Goal: Information Seeking & Learning: Learn about a topic

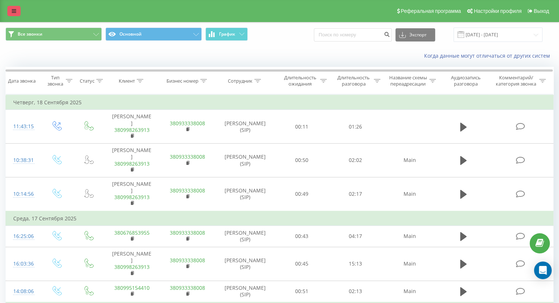
click at [15, 10] on icon at bounding box center [14, 10] width 4 height 5
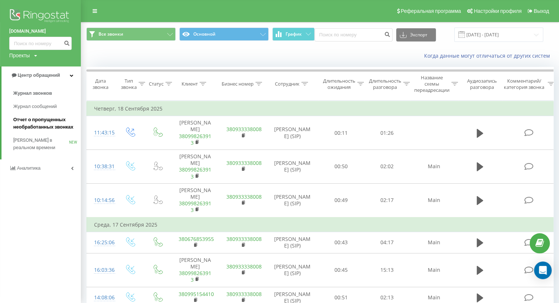
click at [43, 133] on link "Отчет о пропущенных необработанных звонках" at bounding box center [47, 123] width 68 height 21
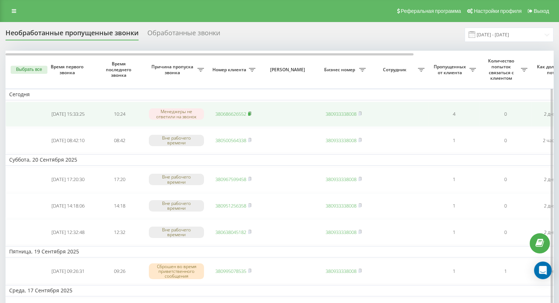
click at [250, 114] on rect at bounding box center [249, 114] width 2 height 3
click at [239, 115] on link "380686626552" at bounding box center [230, 114] width 31 height 7
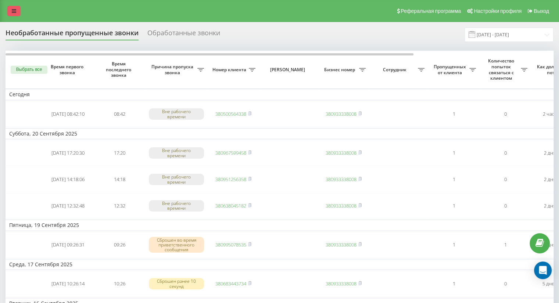
click at [15, 10] on icon at bounding box center [14, 10] width 4 height 5
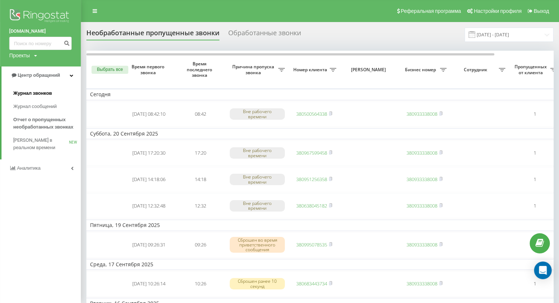
click at [40, 93] on span "Журнал звонков" at bounding box center [32, 93] width 39 height 7
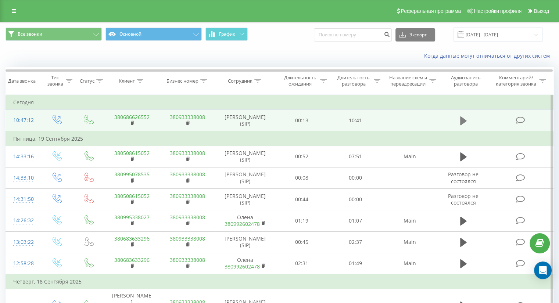
click at [464, 122] on icon at bounding box center [463, 121] width 7 height 10
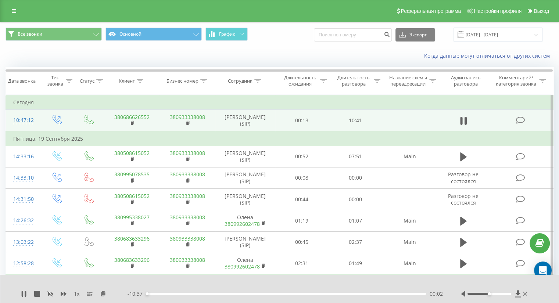
click at [158, 293] on div "00:02" at bounding box center [286, 294] width 280 height 2
click at [22, 295] on icon at bounding box center [22, 294] width 1 height 6
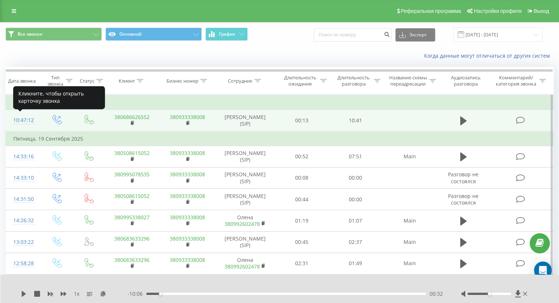
click at [27, 118] on div "10:47:12" at bounding box center [22, 120] width 19 height 14
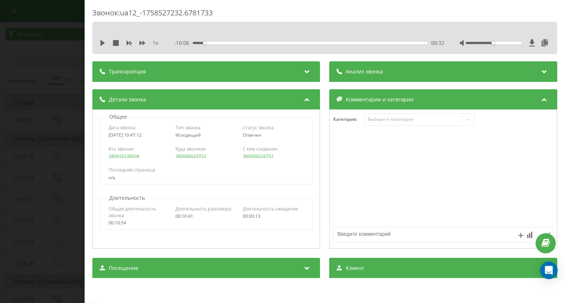
click at [306, 71] on icon at bounding box center [307, 70] width 9 height 7
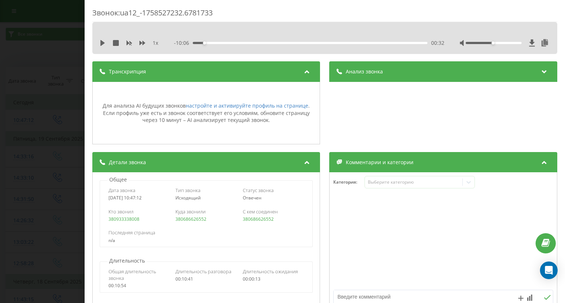
click at [306, 71] on icon at bounding box center [307, 70] width 9 height 7
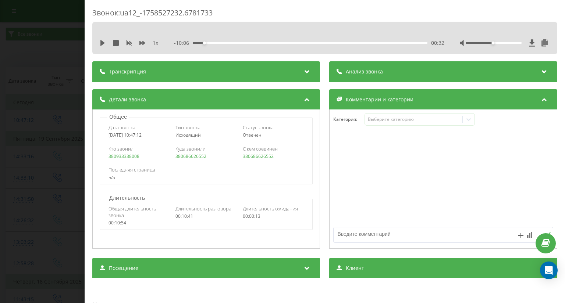
click at [540, 71] on icon at bounding box center [544, 70] width 9 height 7
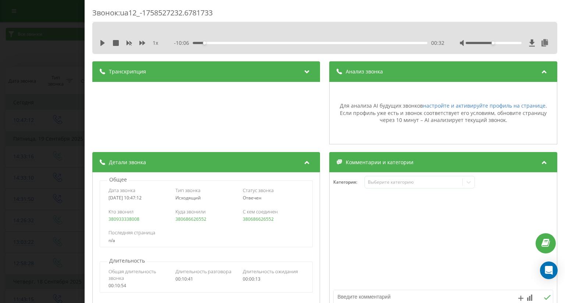
click at [540, 71] on icon at bounding box center [544, 70] width 9 height 7
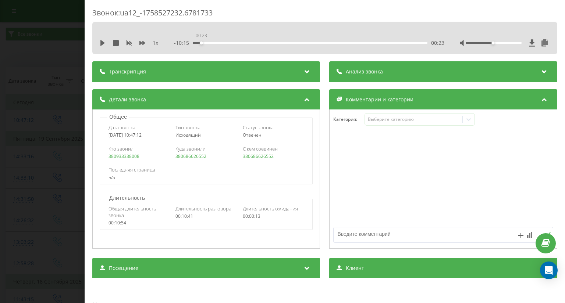
click at [201, 43] on div "00:23" at bounding box center [310, 43] width 234 height 2
click at [101, 43] on icon at bounding box center [102, 43] width 4 height 6
click at [103, 41] on icon at bounding box center [103, 43] width 6 height 6
click at [43, 86] on div "Звонок : ua12_-1758527232.6781733 1 x - 10:04 00:34 00:34 Транскрипция Для анал…" at bounding box center [282, 151] width 565 height 303
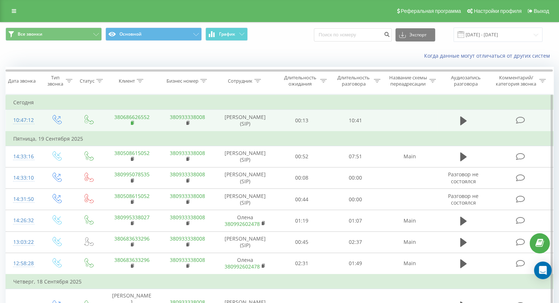
click at [133, 124] on rect at bounding box center [132, 123] width 2 height 3
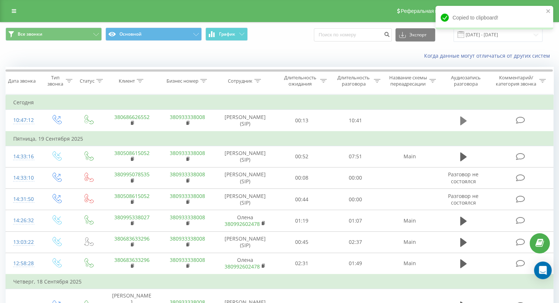
click at [465, 121] on icon at bounding box center [463, 121] width 7 height 9
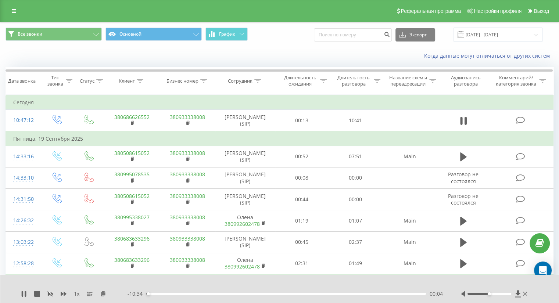
click at [152, 294] on div "00:04" at bounding box center [286, 294] width 280 height 2
click at [157, 293] on div "00:24" at bounding box center [286, 294] width 280 height 2
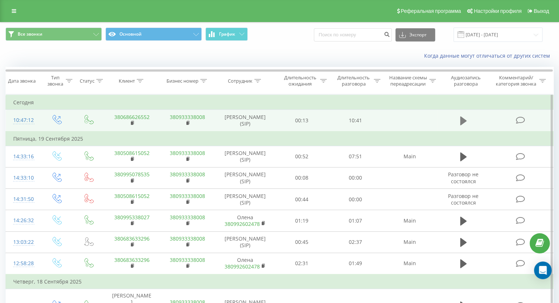
click at [461, 123] on icon at bounding box center [463, 121] width 7 height 9
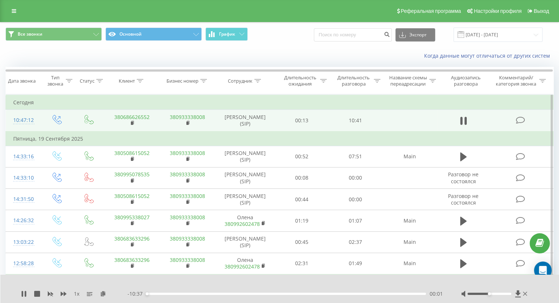
click at [159, 294] on div "00:01" at bounding box center [286, 294] width 280 height 2
click at [182, 293] on div "00:55" at bounding box center [286, 294] width 280 height 2
click at [26, 294] on icon at bounding box center [25, 294] width 1 height 6
